Goal: Transaction & Acquisition: Purchase product/service

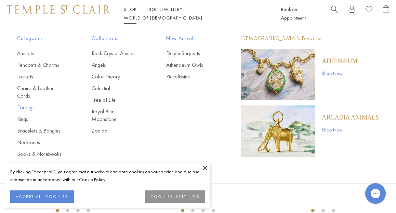
click at [28, 104] on link "Earrings" at bounding box center [40, 108] width 47 height 8
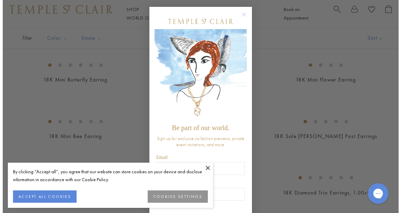
scroll to position [234, 0]
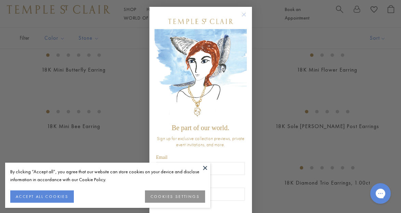
click at [205, 165] on button at bounding box center [205, 168] width 10 height 10
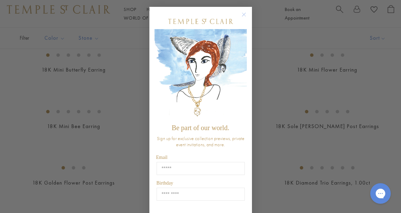
click at [242, 13] on circle "Close dialog" at bounding box center [244, 15] width 8 height 8
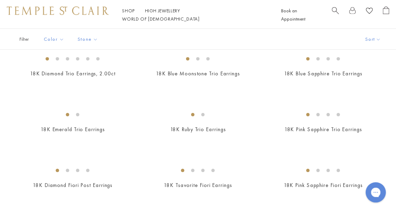
scroll to position [397, 0]
